Goal: Navigation & Orientation: Find specific page/section

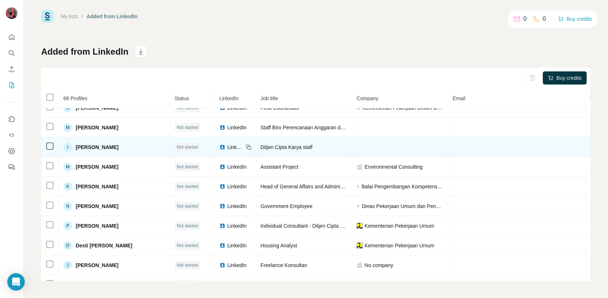
scroll to position [9, 0]
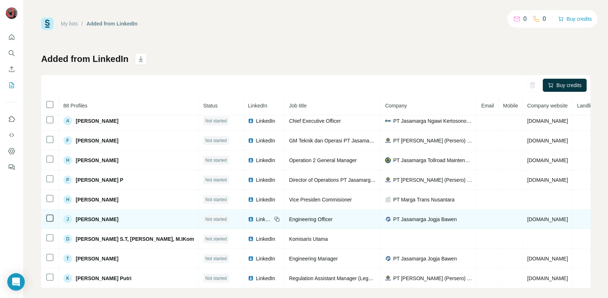
scroll to position [225, 0]
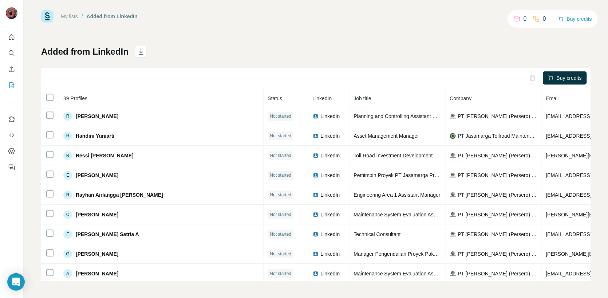
scroll to position [917, 0]
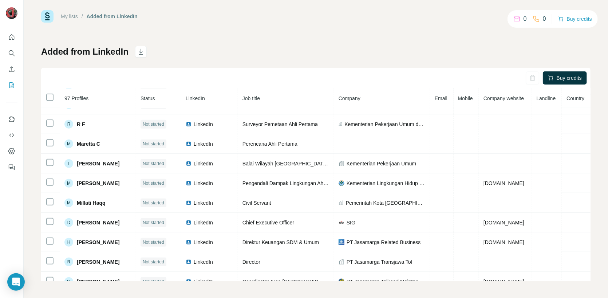
scroll to position [210, 0]
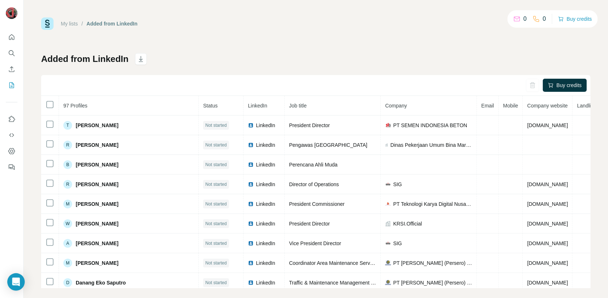
click at [383, 32] on div "My lists / Added from LinkedIn 0 0 Buy credits Added from LinkedIn Buy credits …" at bounding box center [315, 152] width 549 height 270
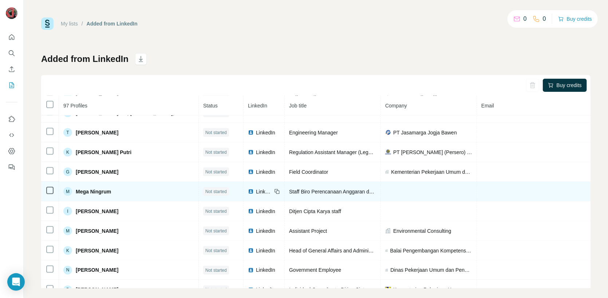
scroll to position [502, 0]
